Goal: Obtain resource: Obtain resource

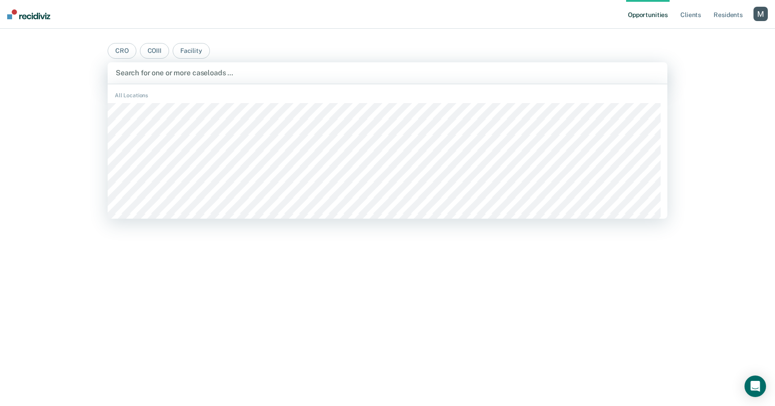
click at [364, 80] on div "Search for one or more caseloads …" at bounding box center [388, 73] width 560 height 22
click at [246, 72] on div at bounding box center [387, 73] width 435 height 10
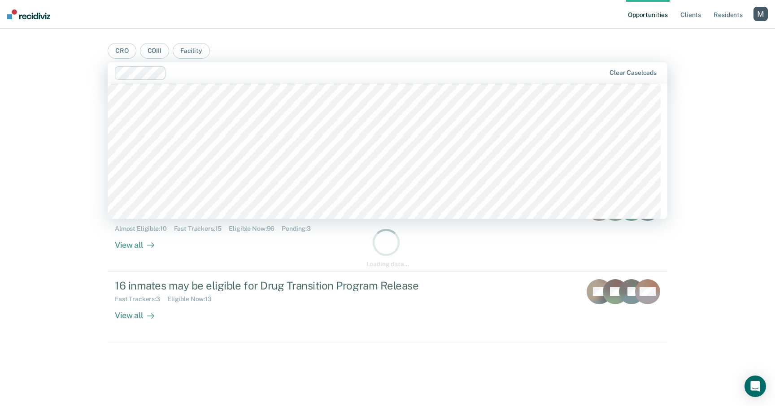
scroll to position [841, 0]
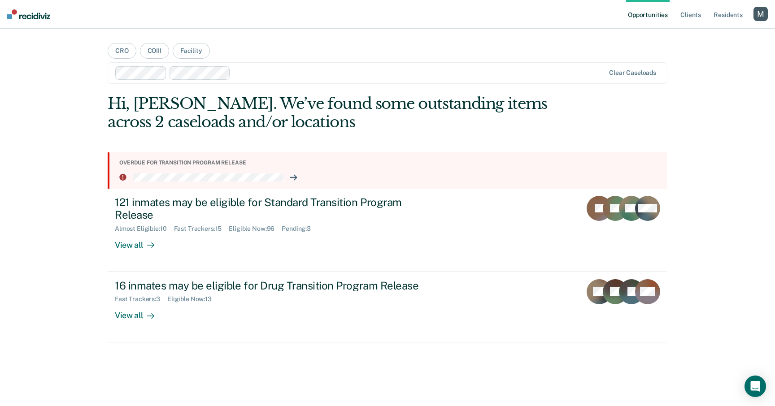
click at [89, 197] on div "Opportunities Client s Resident s Profile How it works Log Out CRO COIII Facili…" at bounding box center [387, 203] width 775 height 406
click at [263, 76] on div at bounding box center [419, 73] width 370 height 10
click at [39, 130] on div "Opportunities Client s Resident s Profile How it works Log Out CRO COIII Facili…" at bounding box center [387, 203] width 775 height 406
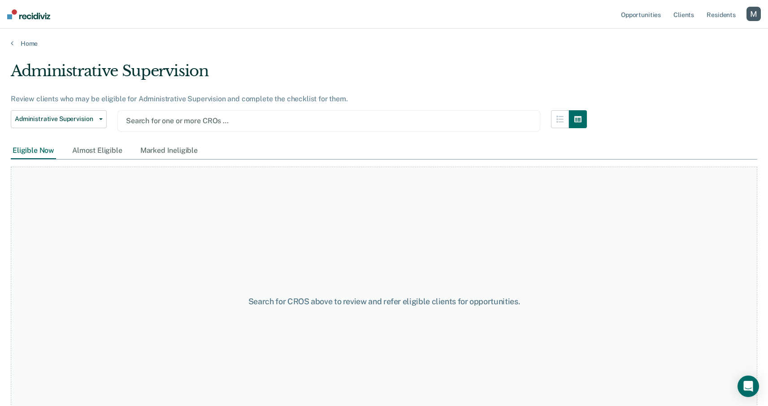
click at [216, 117] on div at bounding box center [329, 121] width 406 height 10
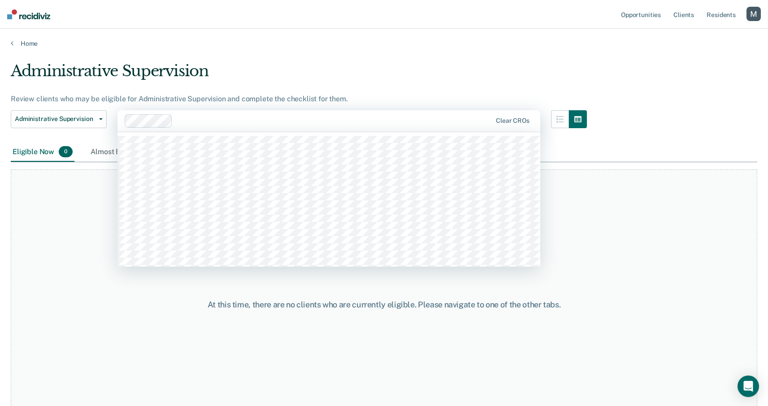
click at [278, 121] on div at bounding box center [333, 121] width 315 height 10
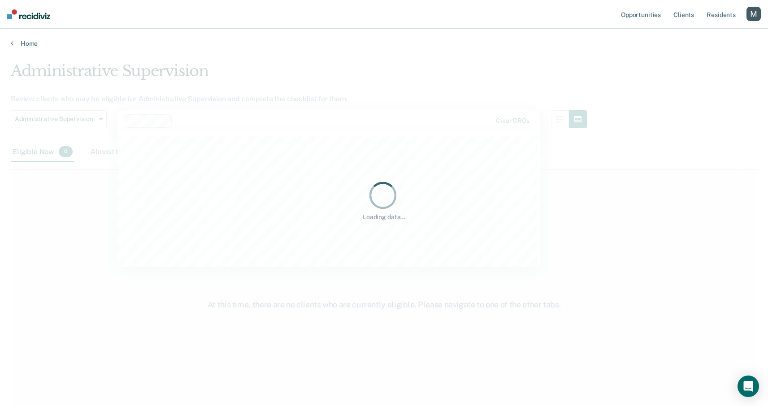
click at [282, 157] on div "Loading data..." at bounding box center [384, 200] width 746 height 277
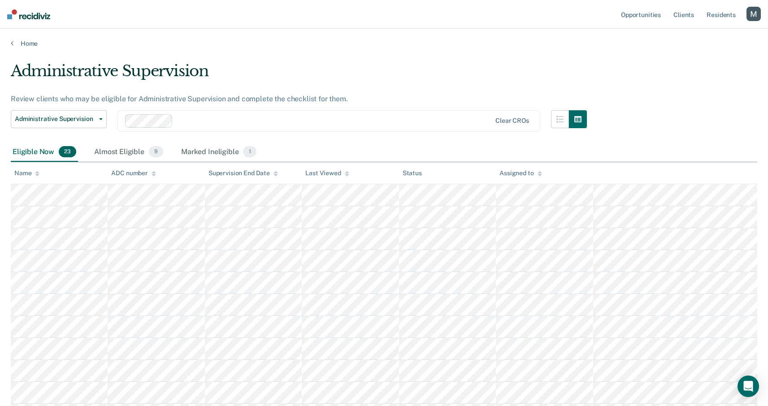
click at [315, 125] on div at bounding box center [334, 121] width 314 height 10
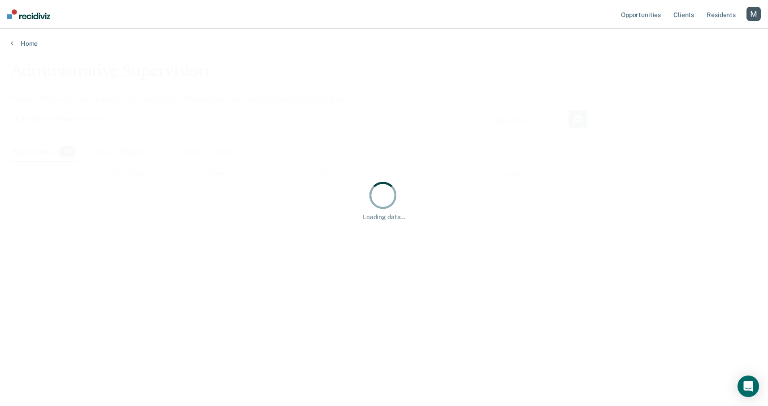
click at [410, 74] on div "Loading data..." at bounding box center [384, 200] width 746 height 277
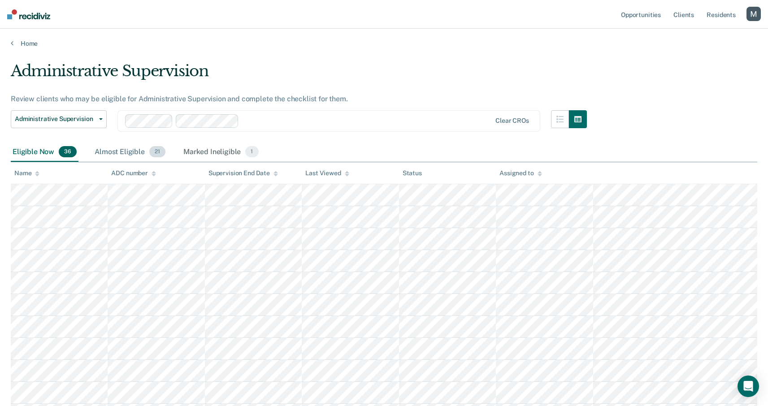
click at [140, 152] on div "Almost Eligible 21" at bounding box center [130, 153] width 74 height 20
click at [191, 152] on div "Marked Ineligible 1" at bounding box center [221, 153] width 79 height 20
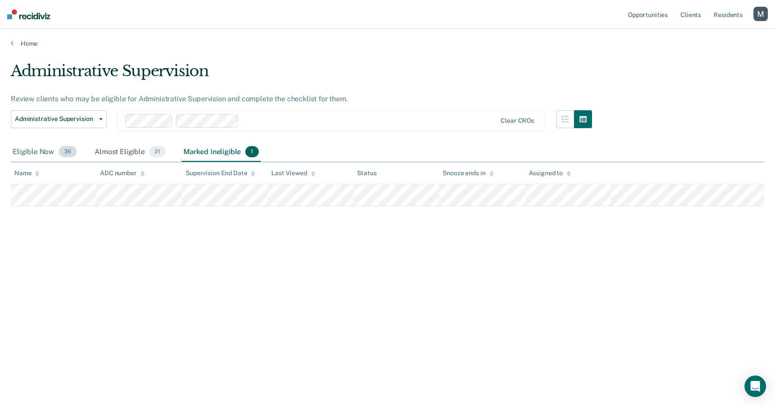
click at [36, 156] on div "Eligible Now 36" at bounding box center [45, 153] width 68 height 20
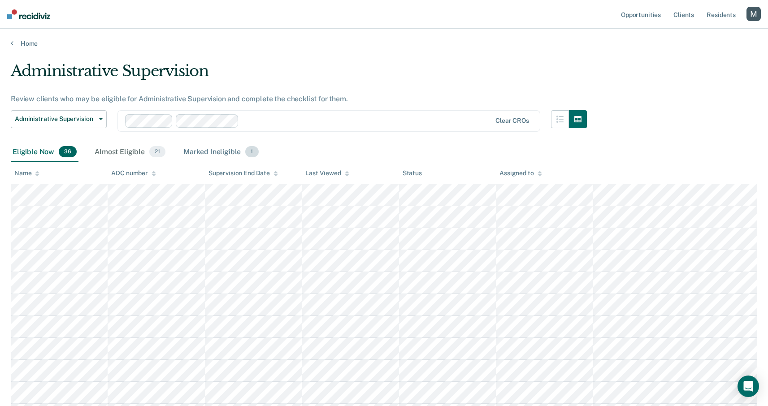
click at [204, 152] on div "Marked Ineligible 1" at bounding box center [221, 153] width 79 height 20
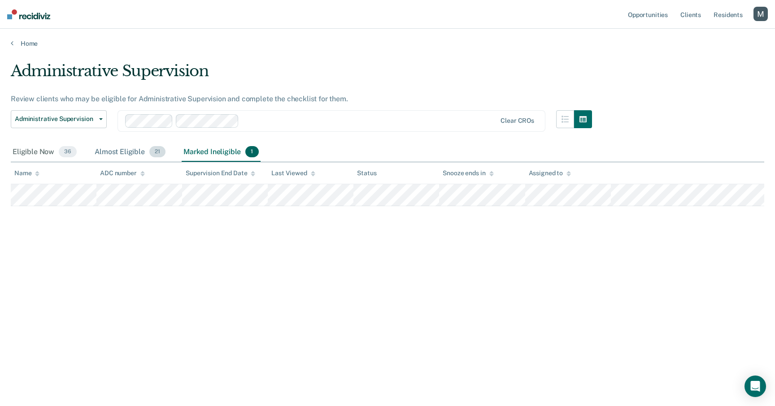
click at [127, 161] on div "Almost Eligible 21" at bounding box center [130, 153] width 74 height 20
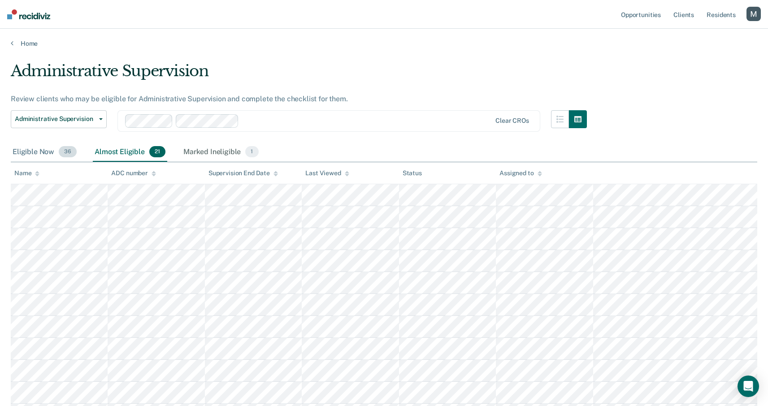
click at [56, 156] on div "Eligible Now 36" at bounding box center [45, 153] width 68 height 20
click at [131, 149] on div "Almost Eligible 21" at bounding box center [130, 153] width 74 height 20
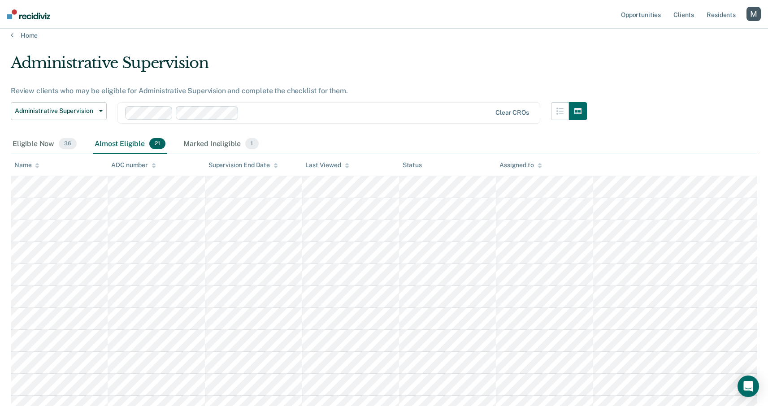
scroll to position [9, 0]
click at [754, 18] on div "button" at bounding box center [753, 14] width 14 height 14
click at [688, 57] on link "Log Out" at bounding box center [717, 59] width 72 height 8
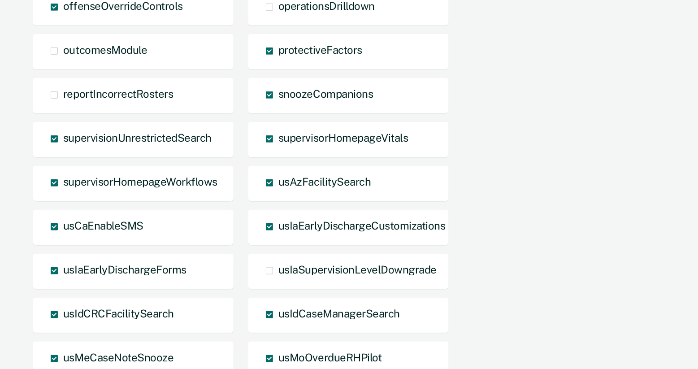
scroll to position [1005, 0]
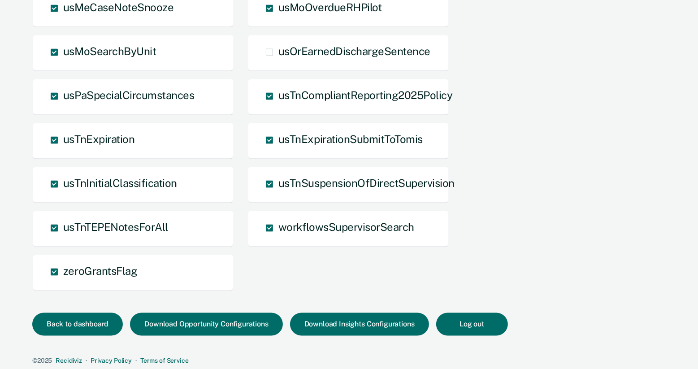
click at [204, 321] on button "Download Opportunity Configurations" at bounding box center [206, 324] width 152 height 23
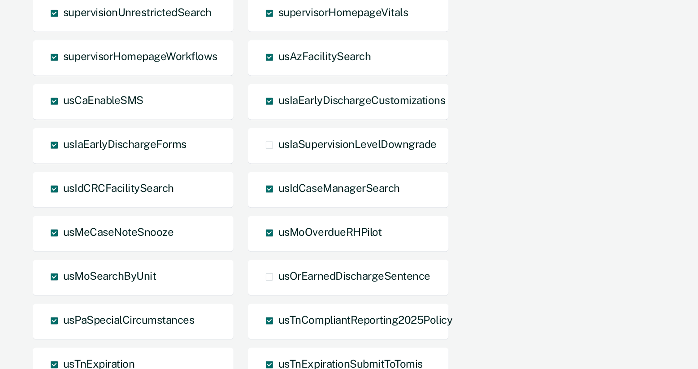
scroll to position [780, 0]
click at [408, 144] on span "usIaSupervisionLevelDowngrade" at bounding box center [357, 144] width 158 height 13
click at [278, 152] on input "usIaSupervisionLevelDowngrade" at bounding box center [278, 152] width 0 height 0
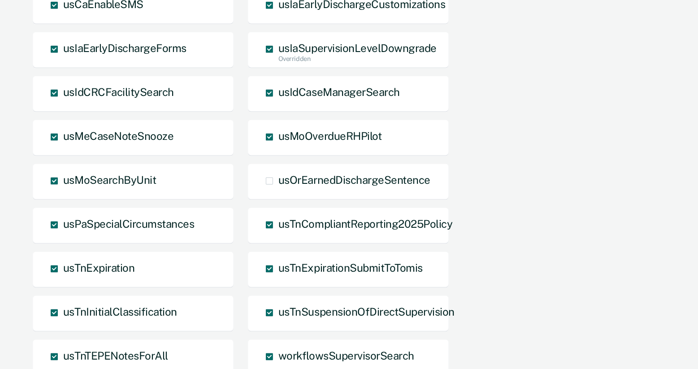
scroll to position [1005, 0]
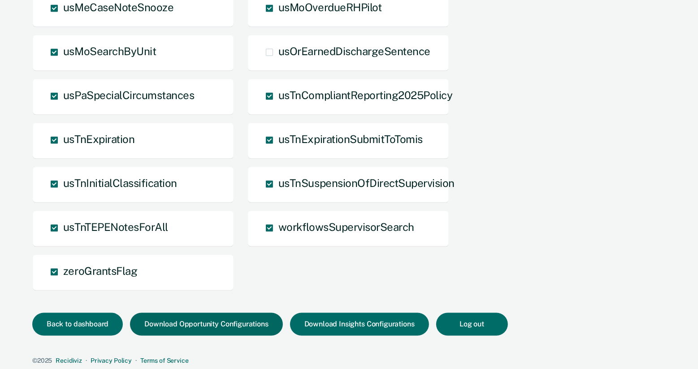
click at [217, 320] on button "Download Opportunity Configurations" at bounding box center [206, 324] width 152 height 23
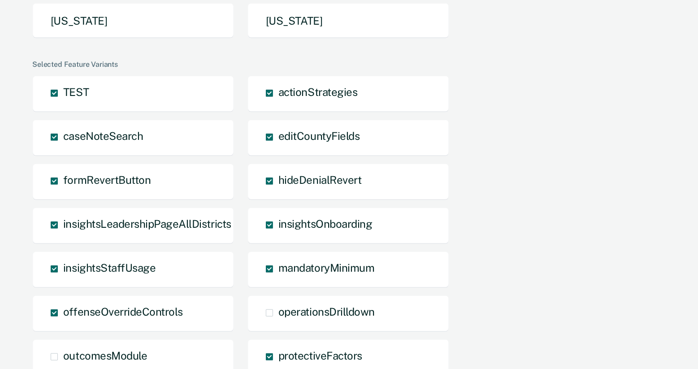
scroll to position [1005, 0]
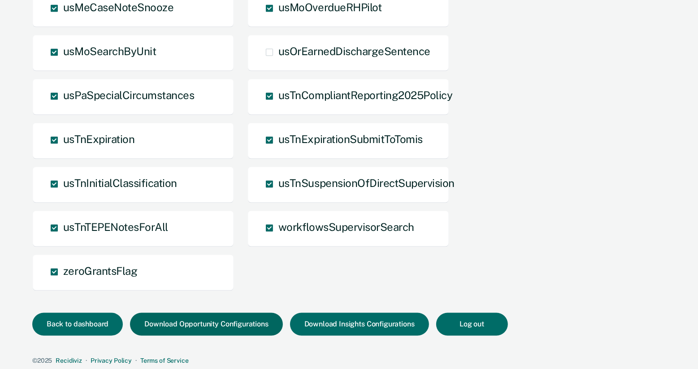
click at [230, 323] on button "Download Opportunity Configurations" at bounding box center [206, 324] width 152 height 23
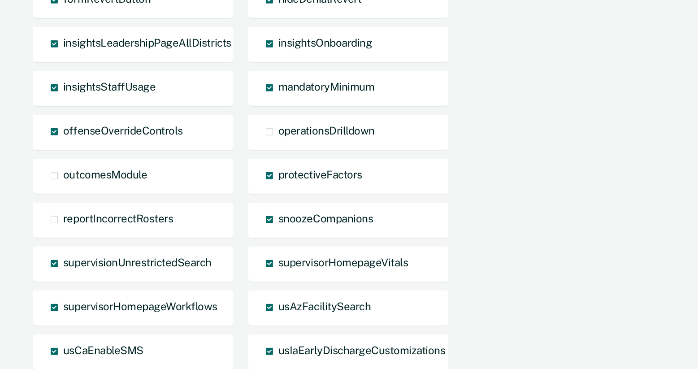
scroll to position [1005, 0]
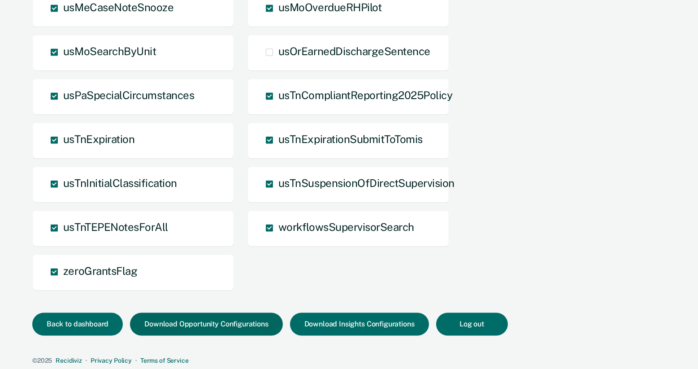
click at [230, 324] on button "Download Opportunity Configurations" at bounding box center [206, 324] width 152 height 23
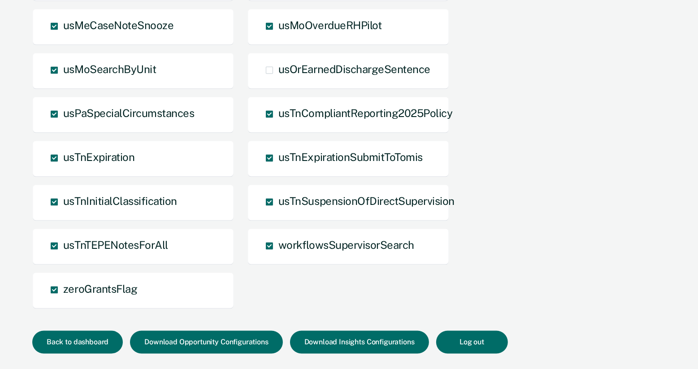
scroll to position [989, 0]
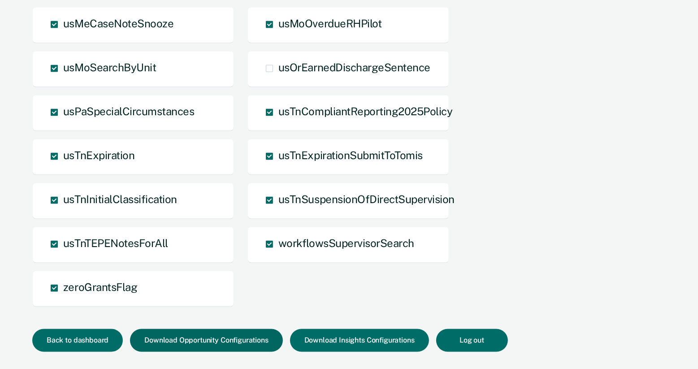
drag, startPoint x: 501, startPoint y: 269, endPoint x: 260, endPoint y: 327, distance: 247.7
click at [206, 342] on button "Download Opportunity Configurations" at bounding box center [206, 340] width 152 height 23
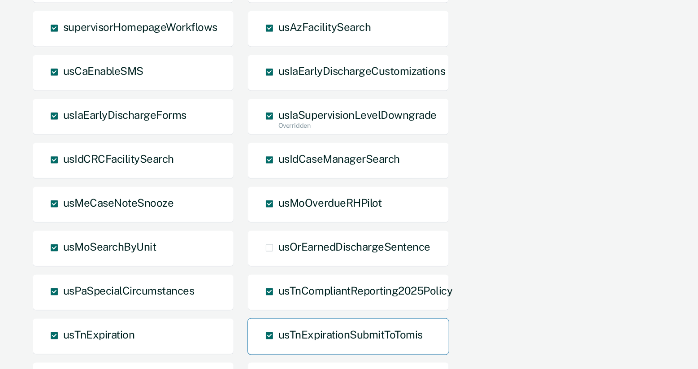
scroll to position [805, 0]
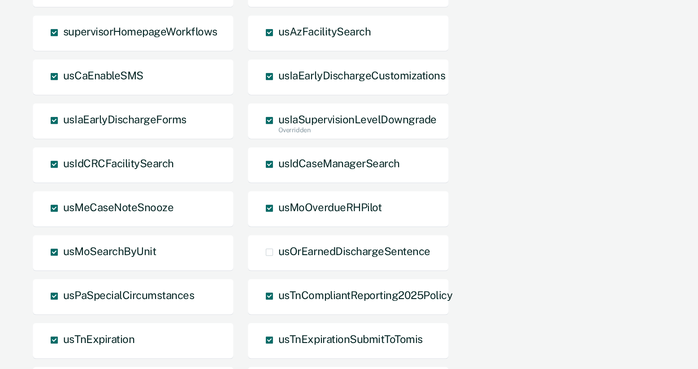
click at [573, 132] on div "TEST actionStrategies caseNoteSearch editCountyFields formRevertButton hideDeni…" at bounding box center [347, 59] width 630 height 879
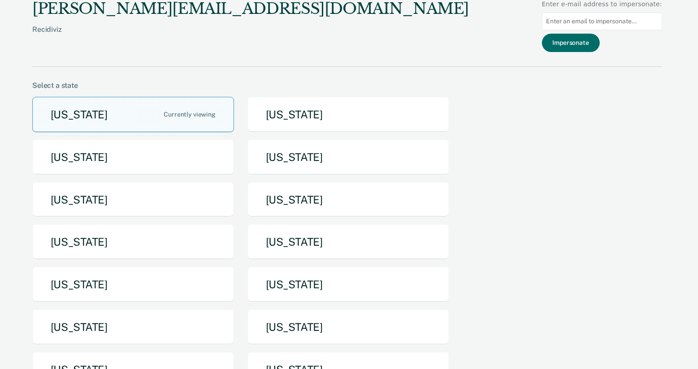
scroll to position [0, 0]
click at [144, 204] on button "Iowa" at bounding box center [133, 199] width 202 height 35
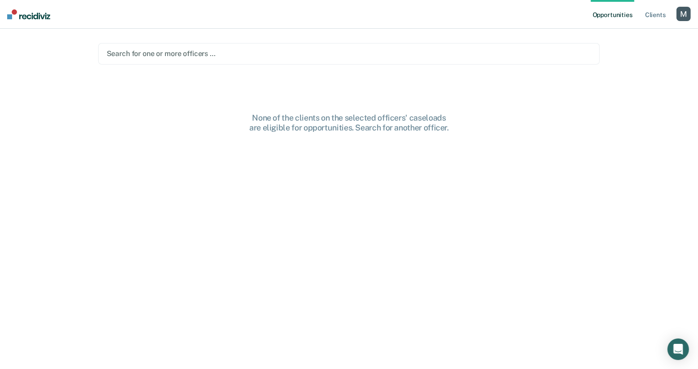
click at [163, 55] on div at bounding box center [349, 53] width 485 height 10
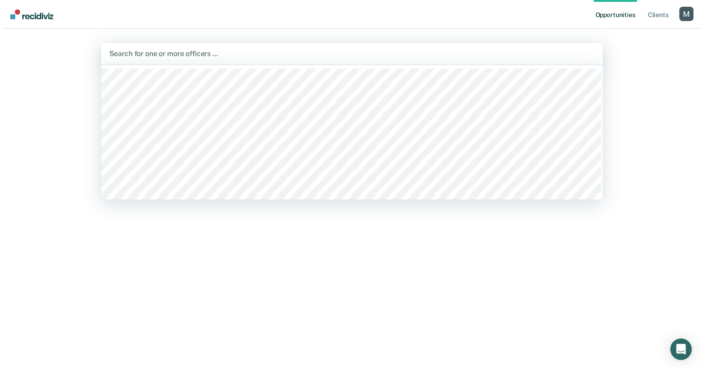
scroll to position [388, 0]
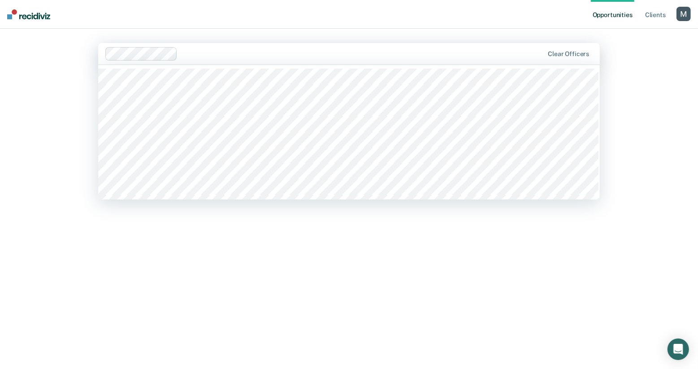
drag, startPoint x: 241, startPoint y: 49, endPoint x: 235, endPoint y: 67, distance: 19.3
click at [241, 49] on div at bounding box center [362, 53] width 362 height 10
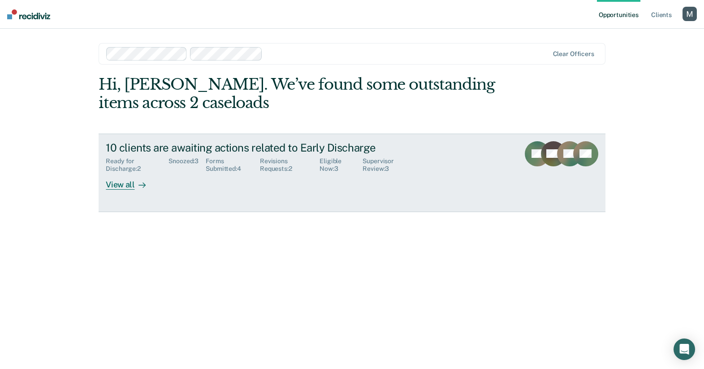
click at [132, 161] on div "Ready for Discharge : 2" at bounding box center [137, 164] width 63 height 15
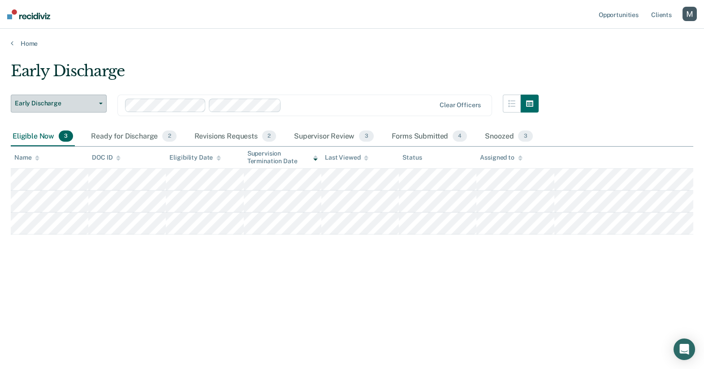
click at [78, 101] on span "Early Discharge" at bounding box center [55, 104] width 81 height 8
click at [154, 71] on div "Early Discharge" at bounding box center [275, 75] width 528 height 26
click at [689, 12] on div "button" at bounding box center [690, 14] width 14 height 14
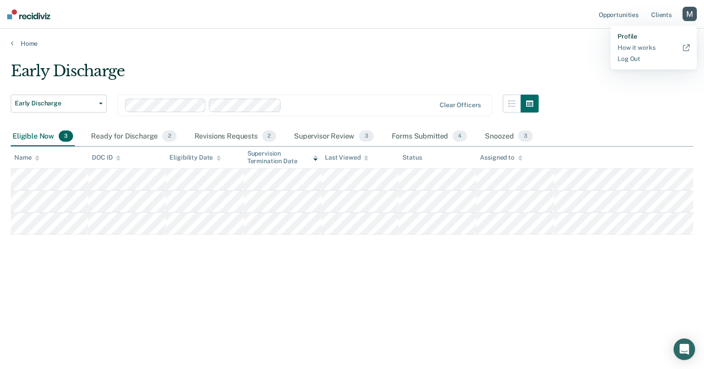
click at [629, 33] on link "Profile" at bounding box center [654, 37] width 72 height 8
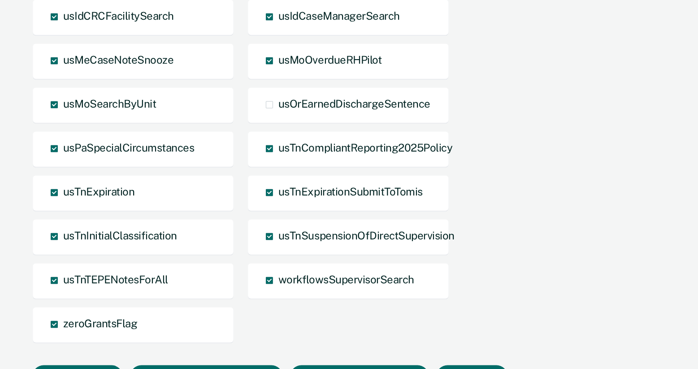
scroll to position [1005, 0]
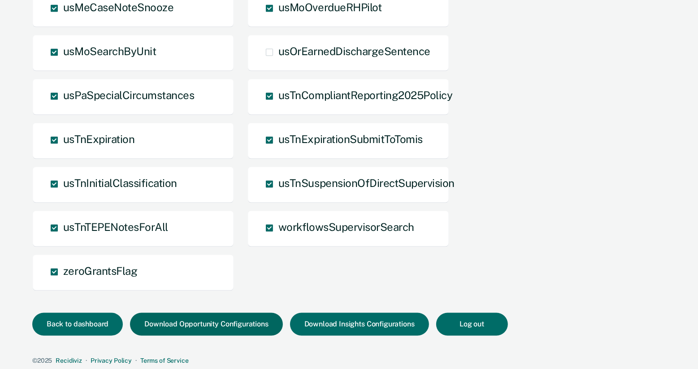
click at [213, 319] on button "Download Opportunity Configurations" at bounding box center [206, 324] width 152 height 23
